Goal: Find specific page/section: Find specific page/section

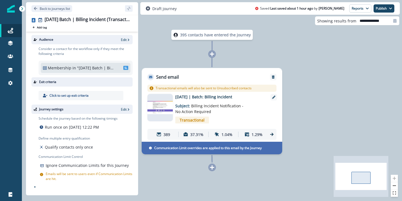
click at [213, 99] on p "[DATE] | Batch: Billing Incident" at bounding box center [218, 97] width 87 height 6
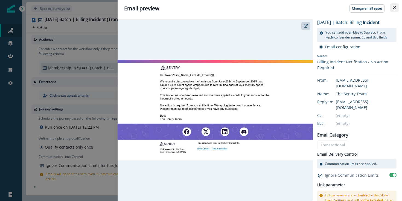
click at [394, 4] on button "Close" at bounding box center [394, 7] width 9 height 9
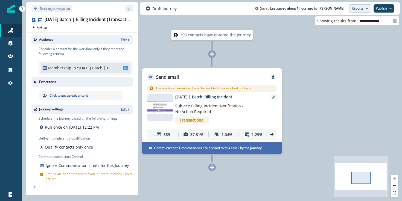
click at [362, 8] on button "Reports" at bounding box center [360, 8] width 22 height 8
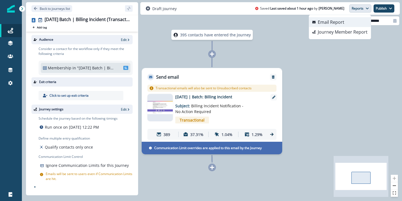
click at [327, 24] on p "Email Report" at bounding box center [330, 22] width 27 height 7
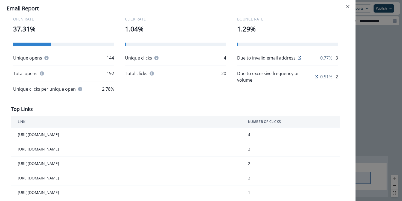
scroll to position [110, 0]
click at [385, 90] on div "**********" at bounding box center [201, 100] width 402 height 201
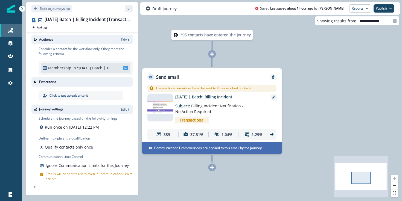
click at [7, 29] on div "Journeys" at bounding box center [10, 30] width 17 height 7
